Goal: Task Accomplishment & Management: Use online tool/utility

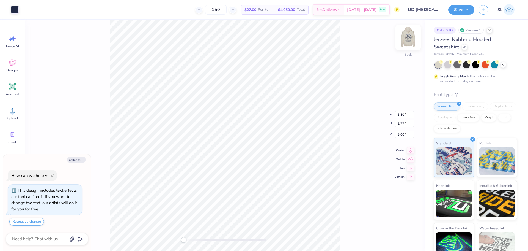
click at [408, 37] on img at bounding box center [408, 37] width 22 height 22
click at [14, 10] on div at bounding box center [15, 9] width 8 height 8
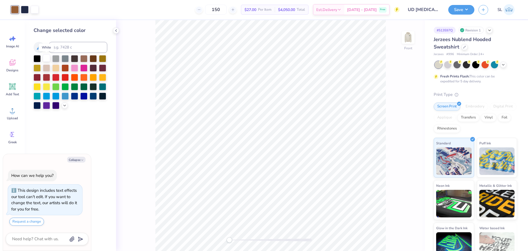
click at [48, 57] on div at bounding box center [46, 57] width 7 height 7
click at [144, 51] on div "Front" at bounding box center [270, 135] width 309 height 230
click at [114, 30] on icon at bounding box center [116, 30] width 4 height 4
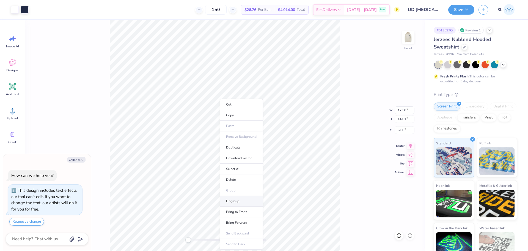
click at [232, 200] on li "Ungroup" at bounding box center [241, 201] width 43 height 11
click at [16, 9] on div at bounding box center [15, 9] width 8 height 8
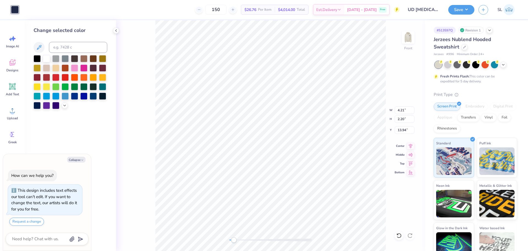
type textarea "x"
type input "4.00"
type input "0.77"
type input "14.67"
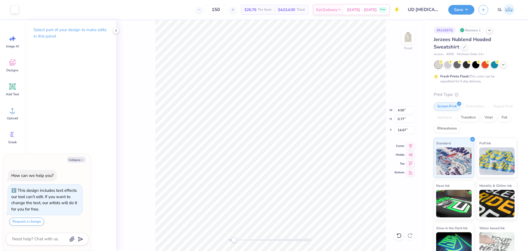
type textarea "x"
type input "4.21"
type input "2.20"
type input "13.94"
type textarea "x"
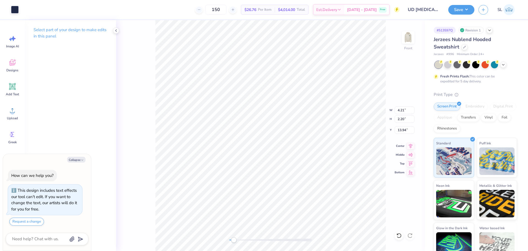
type input "4.00"
type input "0.77"
type input "14.67"
click at [14, 9] on div at bounding box center [15, 9] width 8 height 8
type textarea "x"
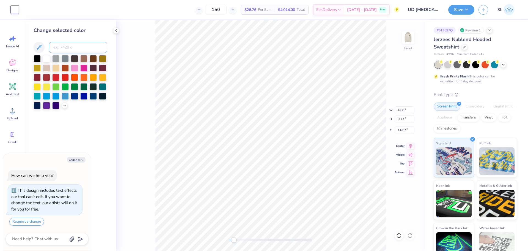
click at [64, 48] on input at bounding box center [78, 47] width 58 height 11
type input "533"
type textarea "x"
type input "4.21"
type input "2.20"
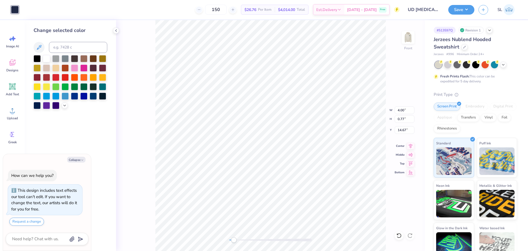
type input "13.94"
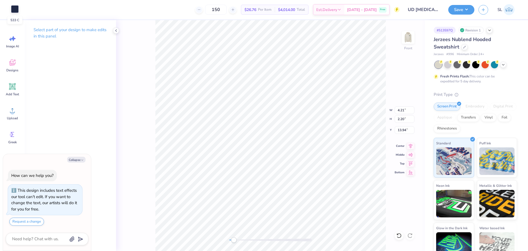
click at [18, 10] on div at bounding box center [15, 9] width 8 height 8
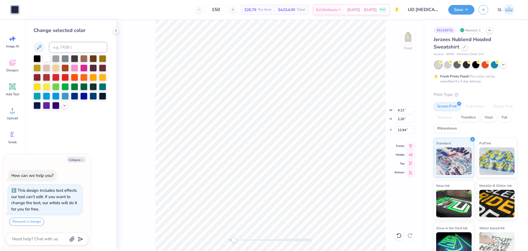
click at [46, 57] on div at bounding box center [46, 57] width 7 height 7
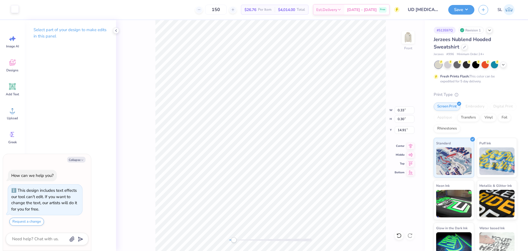
click at [17, 10] on div at bounding box center [15, 9] width 8 height 8
type textarea "x"
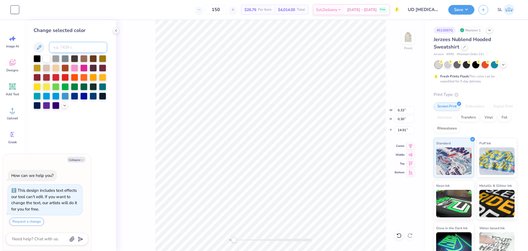
click at [60, 46] on input at bounding box center [78, 47] width 58 height 11
type input "533"
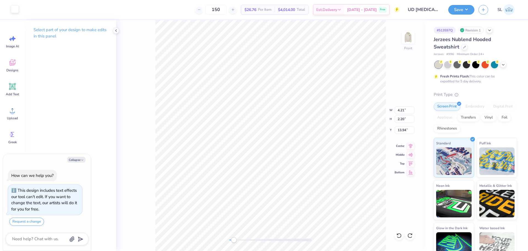
click at [13, 10] on div at bounding box center [15, 9] width 8 height 8
type textarea "x"
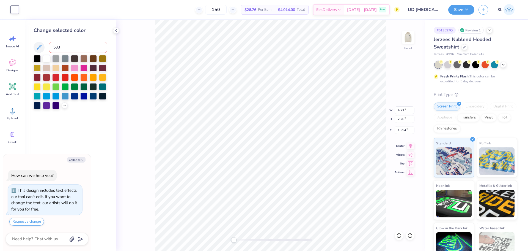
type input "533"
click at [71, 47] on input "533" at bounding box center [78, 47] width 58 height 11
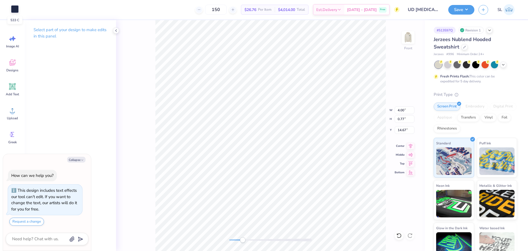
click at [17, 10] on div at bounding box center [15, 9] width 8 height 8
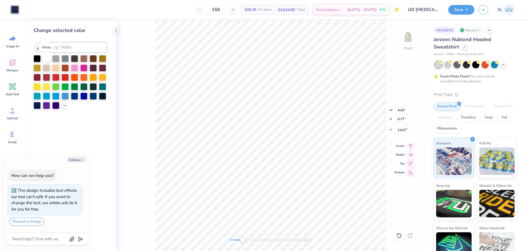
click at [44, 58] on div at bounding box center [46, 57] width 7 height 7
type textarea "x"
type input "0.33"
type input "0.30"
type input "14.91"
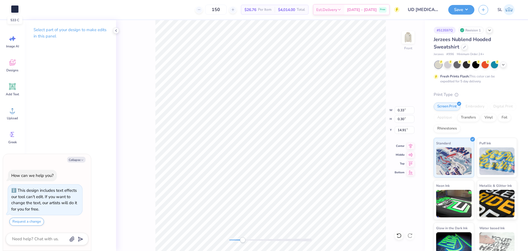
click at [14, 9] on div at bounding box center [15, 9] width 8 height 8
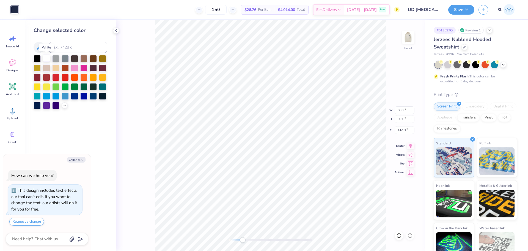
click at [46, 58] on div at bounding box center [46, 57] width 7 height 7
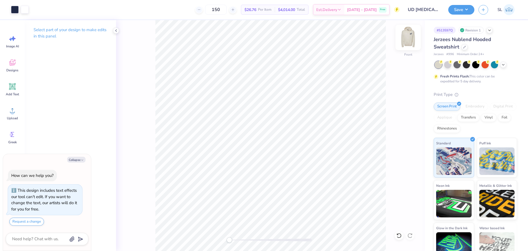
click at [410, 36] on img at bounding box center [408, 37] width 22 height 22
click at [464, 11] on button "Save" at bounding box center [461, 9] width 26 height 10
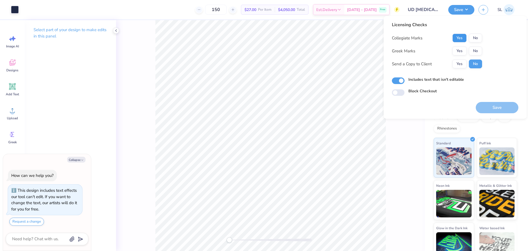
click at [458, 35] on button "Yes" at bounding box center [459, 38] width 14 height 9
click at [462, 50] on button "Yes" at bounding box center [459, 50] width 14 height 9
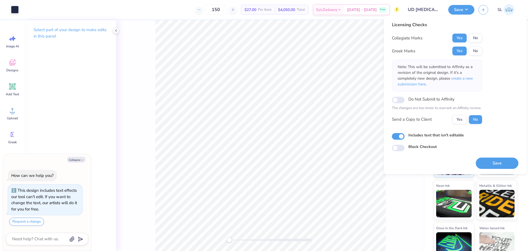
type textarea "x"
click at [401, 101] on input "Do Not Submit to Affinity" at bounding box center [398, 100] width 13 height 7
checkbox input "true"
type textarea "x"
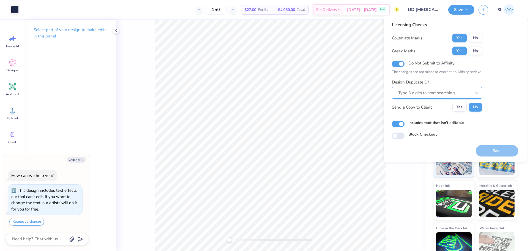
click at [416, 92] on div at bounding box center [434, 92] width 73 height 7
click at [496, 79] on div "Licensing Checks Collegiate Marks Yes No Greek Marks Yes No Do Not Submit to Af…" at bounding box center [455, 79] width 127 height 117
click at [397, 63] on input "Do Not Submit to Affinity" at bounding box center [398, 64] width 13 height 7
checkbox input "false"
type textarea "x"
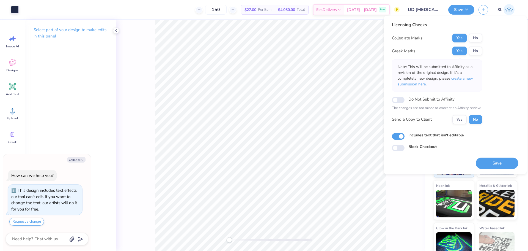
click at [405, 100] on div "Do Not Submit to Affinity" at bounding box center [437, 98] width 90 height 7
click at [402, 101] on input "Do Not Submit to Affinity" at bounding box center [398, 100] width 13 height 7
checkbox input "true"
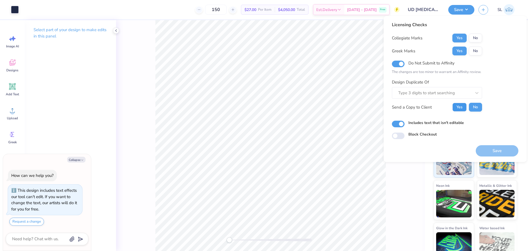
click at [460, 110] on button "Yes" at bounding box center [459, 107] width 14 height 9
type textarea "x"
click at [489, 151] on div "Save" at bounding box center [497, 150] width 43 height 11
click at [397, 123] on input "Includes text that isn't editable" at bounding box center [398, 123] width 13 height 7
checkbox input "false"
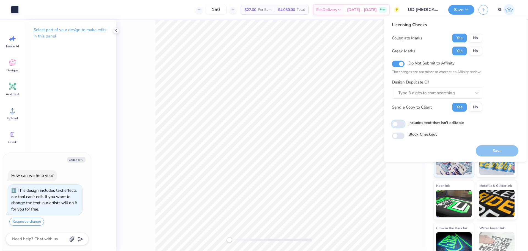
type textarea "x"
click at [492, 152] on div "Save" at bounding box center [497, 150] width 43 height 11
click at [497, 150] on div "Save" at bounding box center [497, 150] width 43 height 11
click at [401, 124] on input "Includes text that isn't editable" at bounding box center [398, 123] width 13 height 7
checkbox input "true"
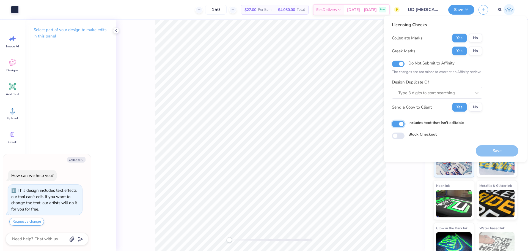
type textarea "x"
click at [403, 135] on input "Block Checkout" at bounding box center [398, 135] width 13 height 7
checkbox input "true"
type textarea "x"
click at [396, 138] on input "Block Checkout" at bounding box center [398, 135] width 13 height 7
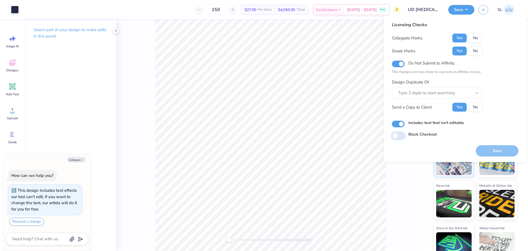
checkbox input "false"
click at [461, 10] on button "Save" at bounding box center [461, 9] width 26 height 10
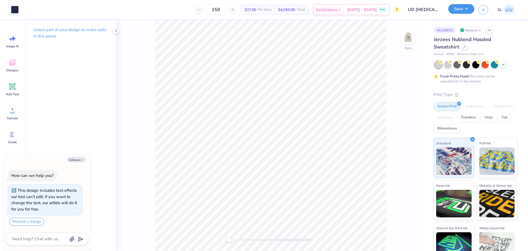
click at [461, 10] on button "Save" at bounding box center [461, 9] width 26 height 10
type textarea "x"
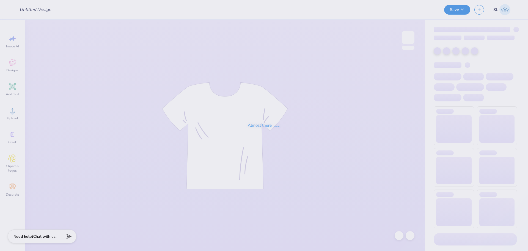
type input "UD [MEDICAL_DATA] Parents Weekend Merch 2025"
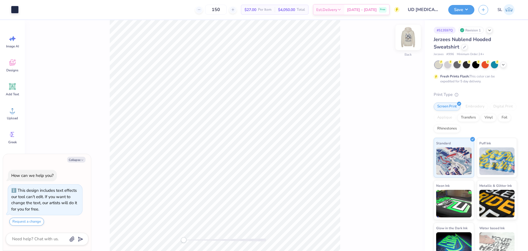
click at [410, 35] on img at bounding box center [408, 37] width 22 height 22
click at [15, 11] on div at bounding box center [15, 9] width 8 height 8
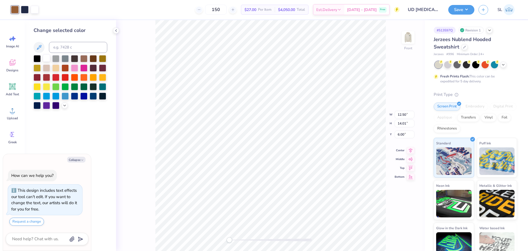
click at [46, 60] on div at bounding box center [46, 57] width 7 height 7
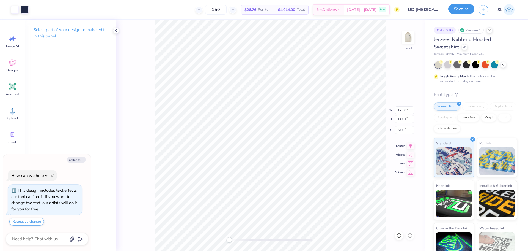
click at [468, 10] on button "Save" at bounding box center [461, 9] width 26 height 10
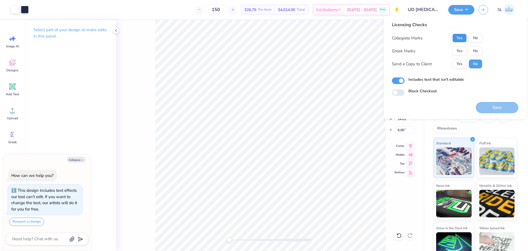
click at [459, 39] on button "Yes" at bounding box center [459, 38] width 14 height 9
click at [460, 50] on button "Yes" at bounding box center [459, 50] width 14 height 9
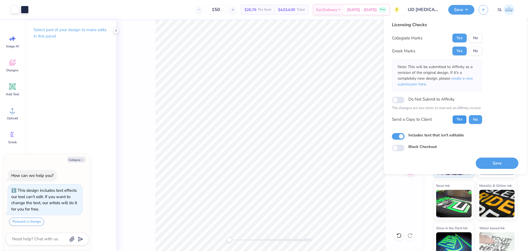
click at [461, 119] on button "Yes" at bounding box center [459, 119] width 14 height 9
type textarea "x"
click at [399, 101] on input "Do Not Submit to Affinity" at bounding box center [398, 100] width 13 height 7
checkbox input "true"
type textarea "x"
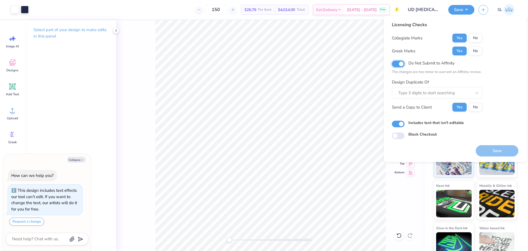
click at [399, 66] on input "Do Not Submit to Affinity" at bounding box center [398, 64] width 13 height 7
checkbox input "false"
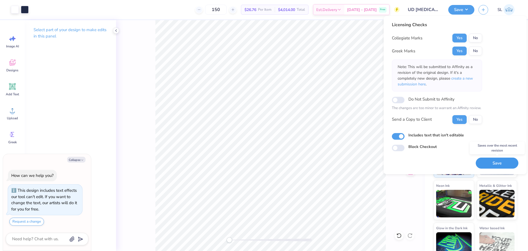
click at [495, 162] on button "Save" at bounding box center [497, 162] width 43 height 11
type textarea "x"
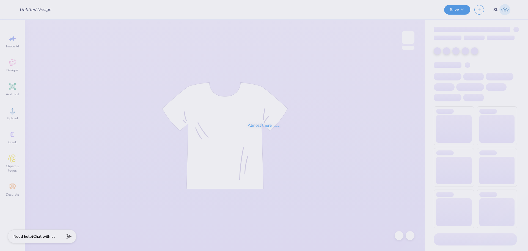
type input "Zeta blanket"
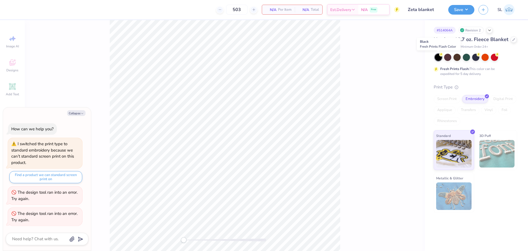
click at [437, 56] on div at bounding box center [438, 57] width 7 height 7
type textarea "x"
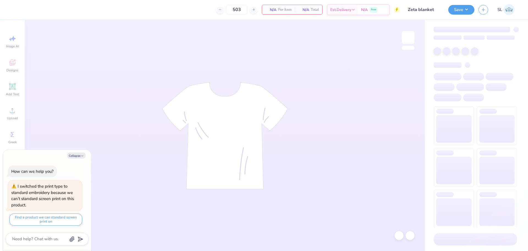
type textarea "x"
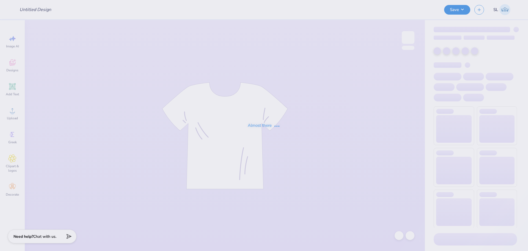
type input "Zeta blanket"
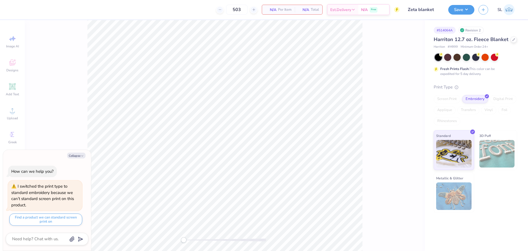
type textarea "x"
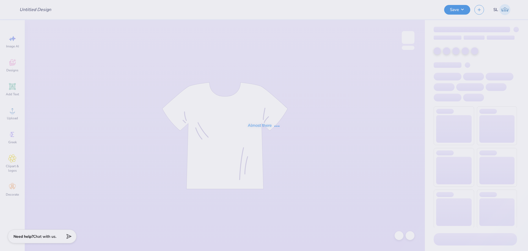
type input "Zeta blanket"
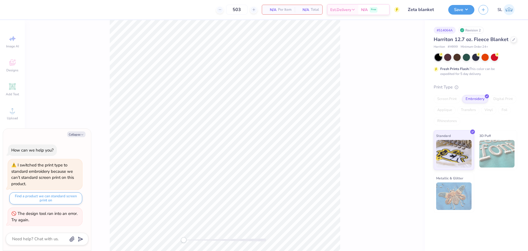
type textarea "x"
